Goal: Check status

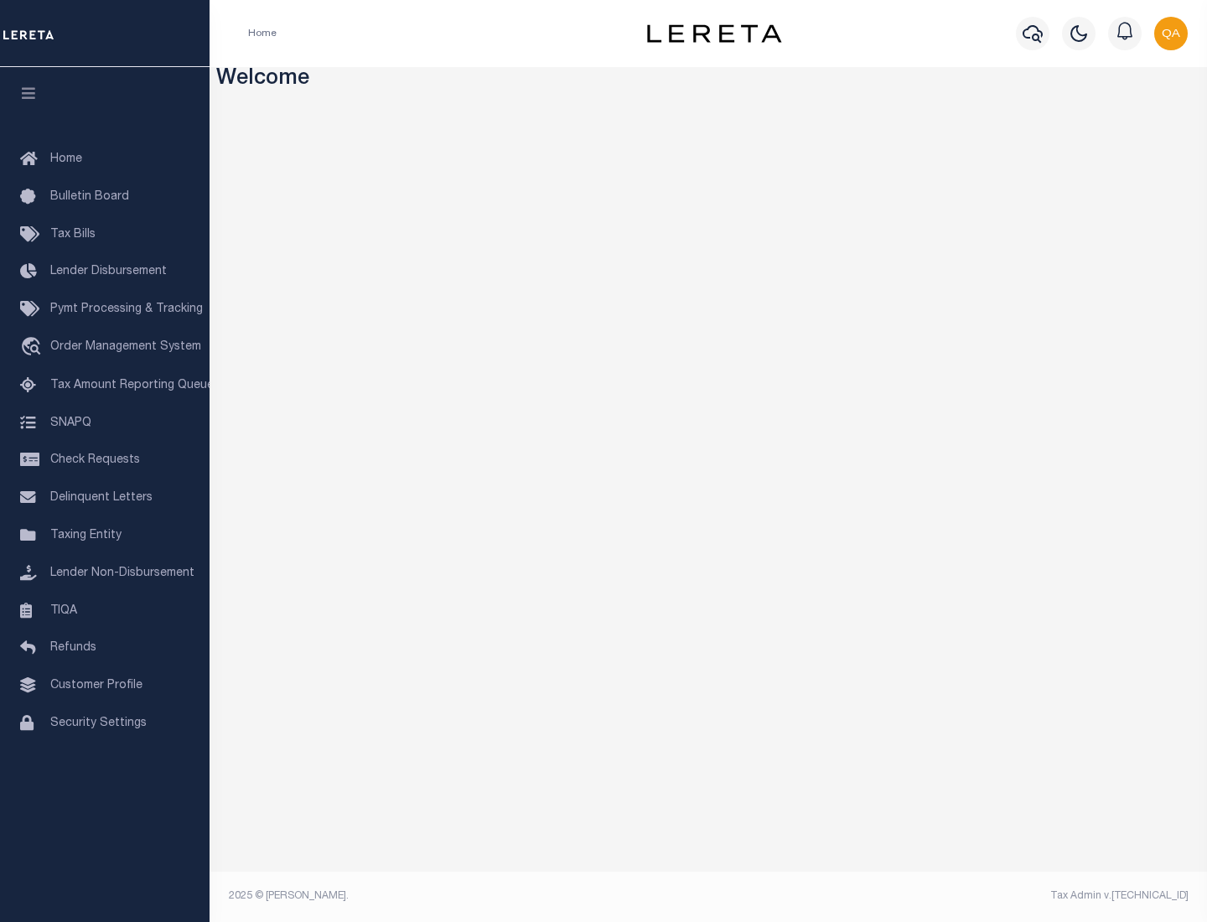
click at [105, 460] on span "Check Requests" at bounding box center [95, 460] width 90 height 12
select select "50"
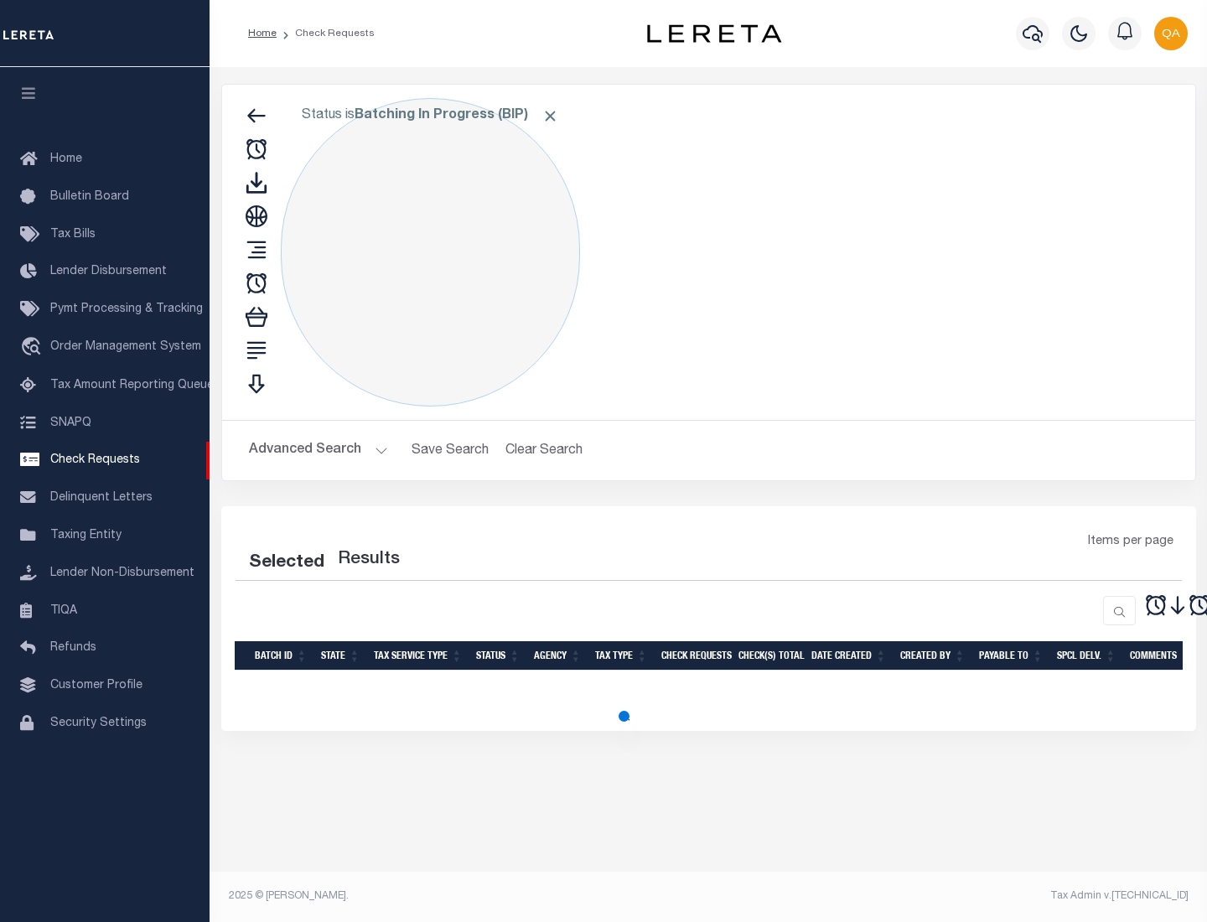
select select "50"
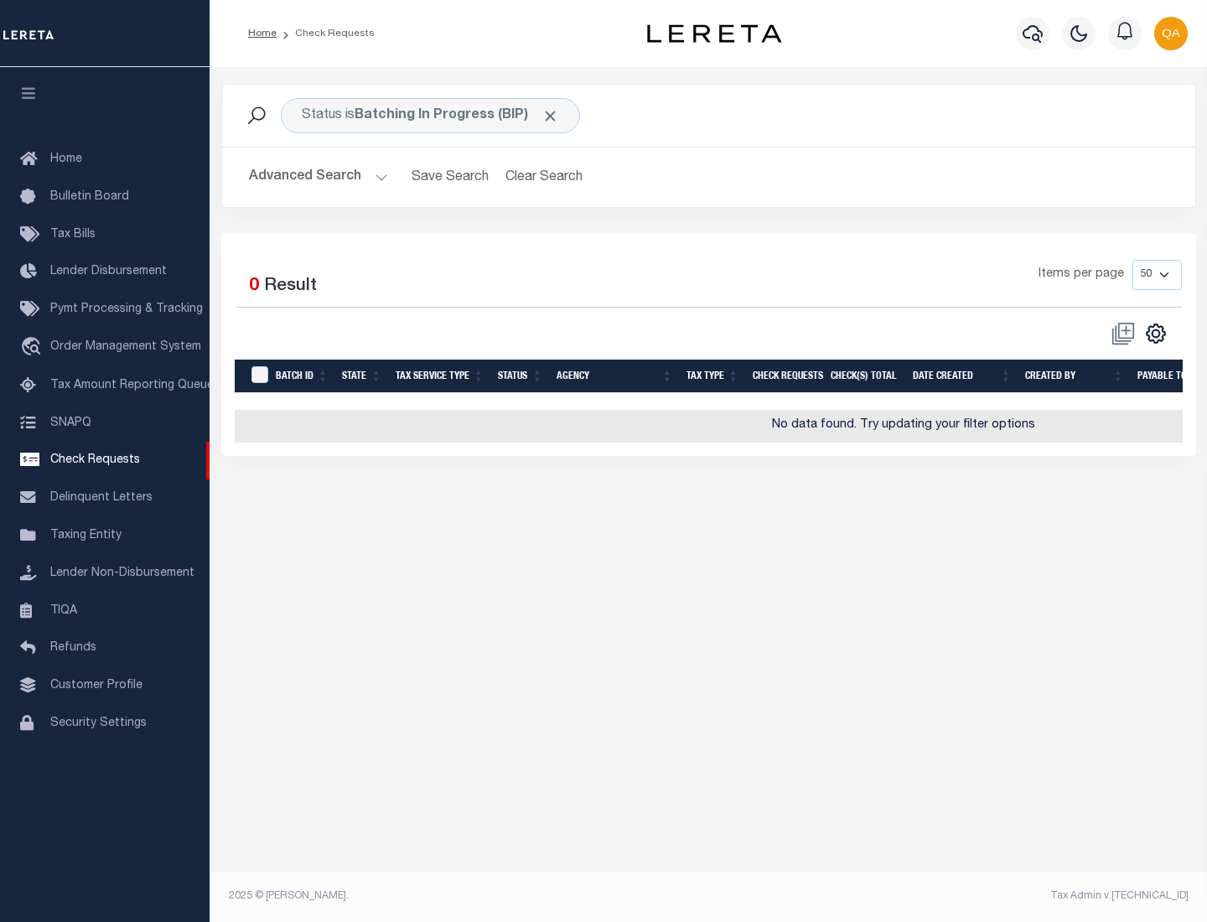
click at [551, 116] on span "Click to Remove" at bounding box center [550, 116] width 18 height 18
